Goal: Find specific page/section: Find specific page/section

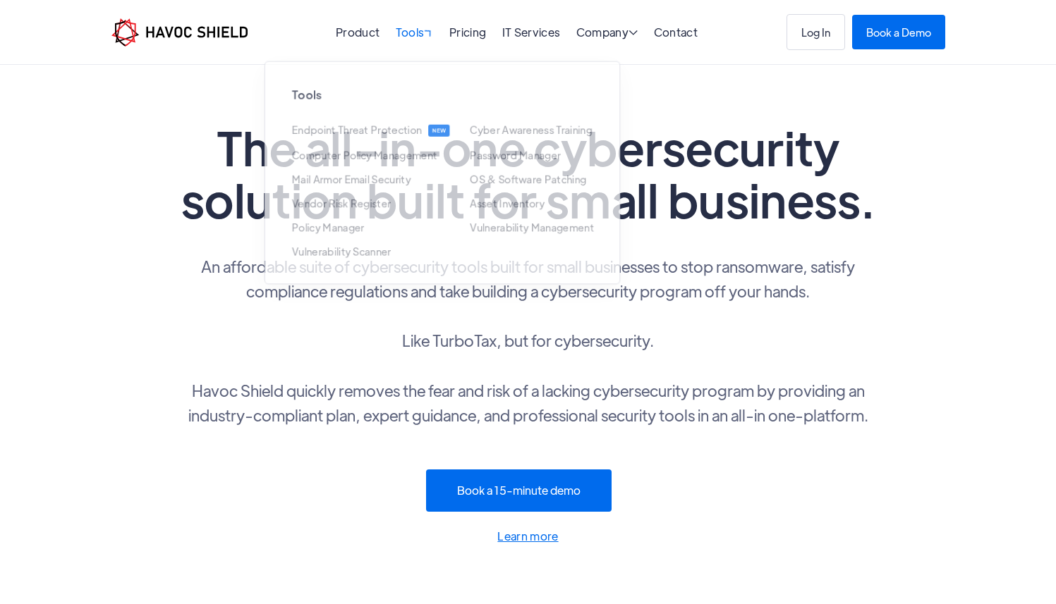
click at [414, 32] on div "Tools " at bounding box center [415, 33] width 38 height 13
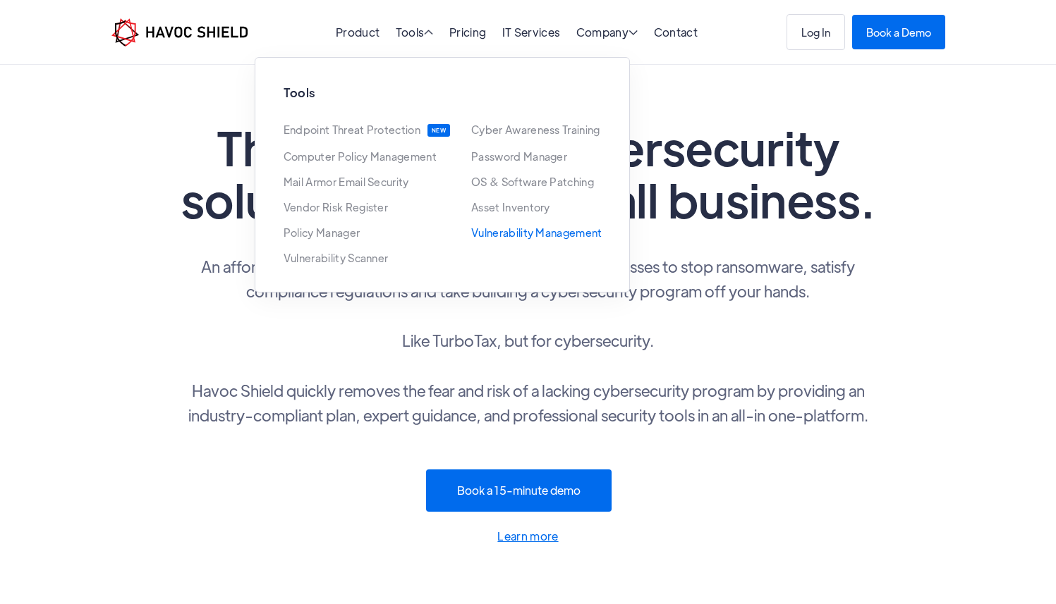
click at [526, 232] on link "Vulnerability Management" at bounding box center [536, 232] width 131 height 11
